Goal: Go to known website: Go to known website

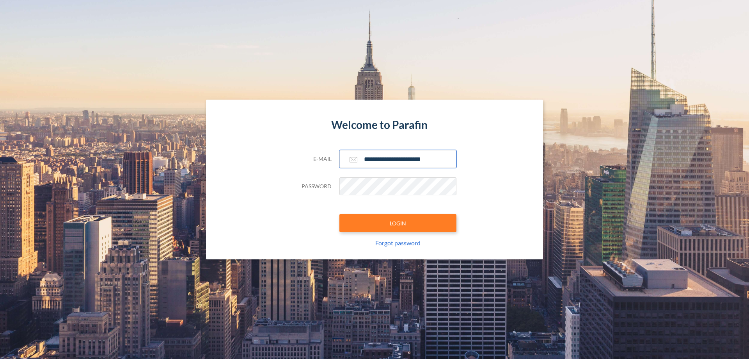
type input "**********"
click at [398, 223] on button "LOGIN" at bounding box center [397, 223] width 117 height 18
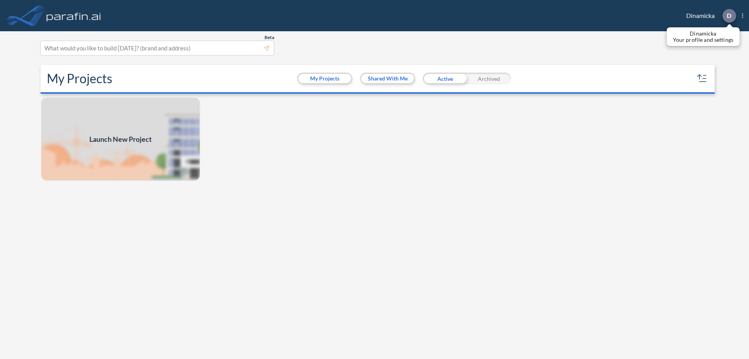
click at [729, 16] on p "D" at bounding box center [729, 15] width 5 height 7
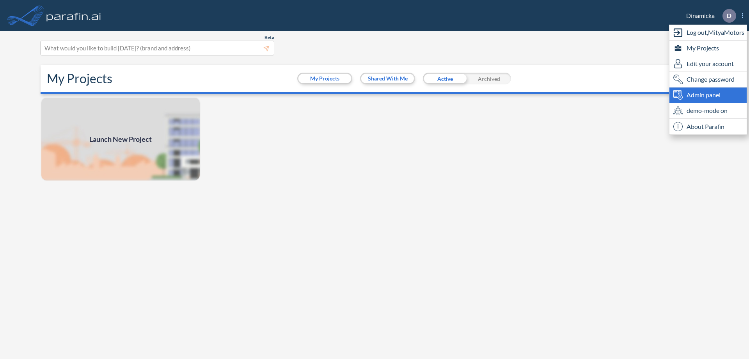
click at [708, 95] on span "Admin panel" at bounding box center [704, 94] width 34 height 9
